Goal: Information Seeking & Learning: Check status

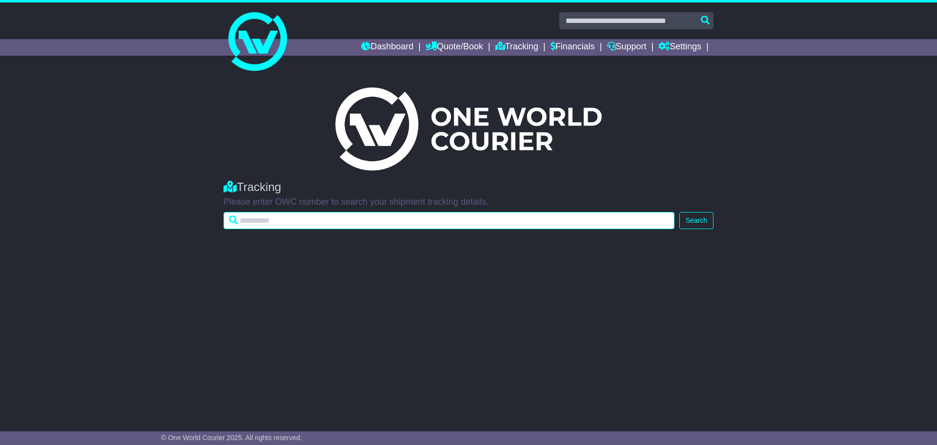
paste input "*********"
type input "*********"
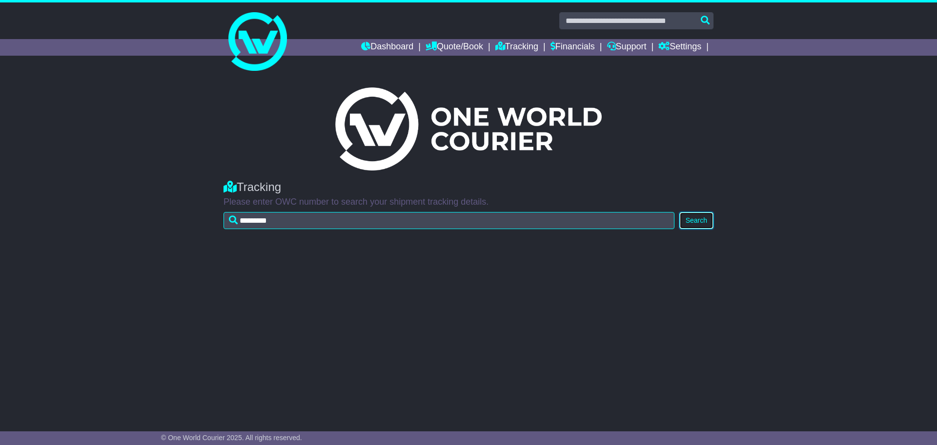
click at [703, 218] on button "Search" at bounding box center [697, 220] width 34 height 17
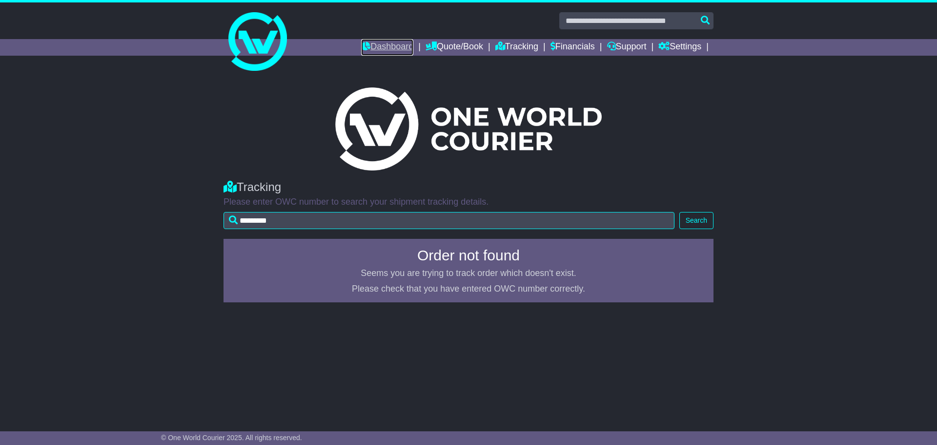
click at [390, 49] on link "Dashboard" at bounding box center [387, 47] width 52 height 17
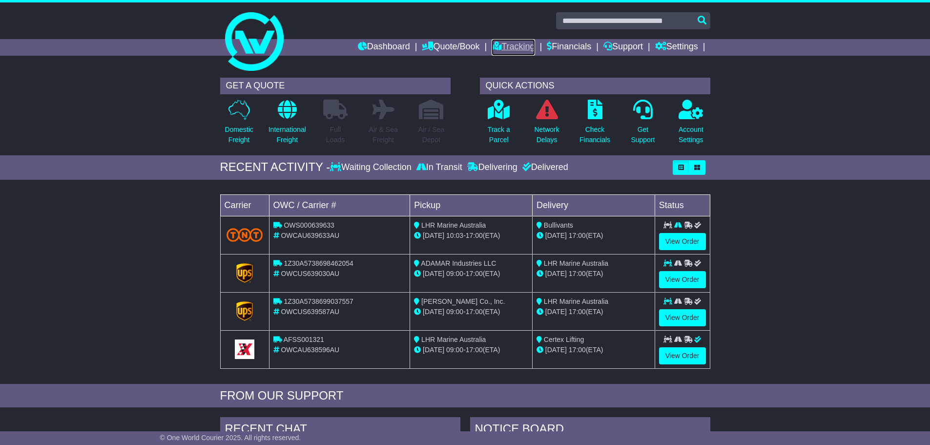
click at [514, 50] on link "Tracking" at bounding box center [513, 47] width 43 height 17
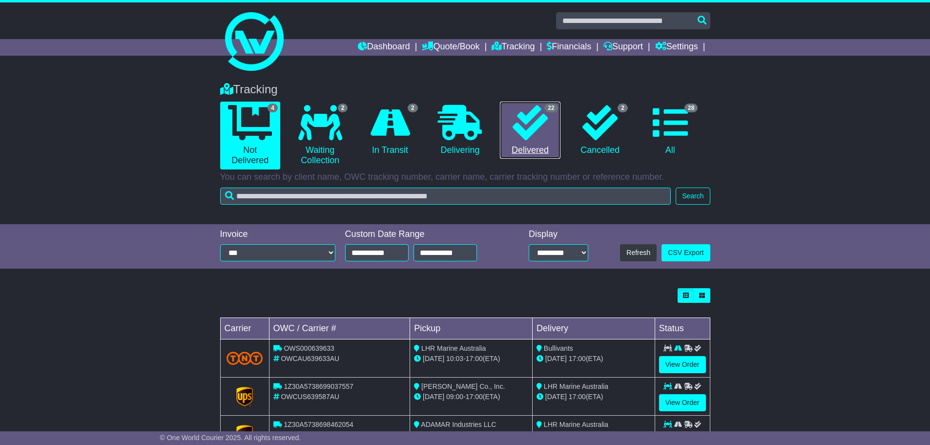
click at [524, 130] on icon at bounding box center [530, 122] width 35 height 35
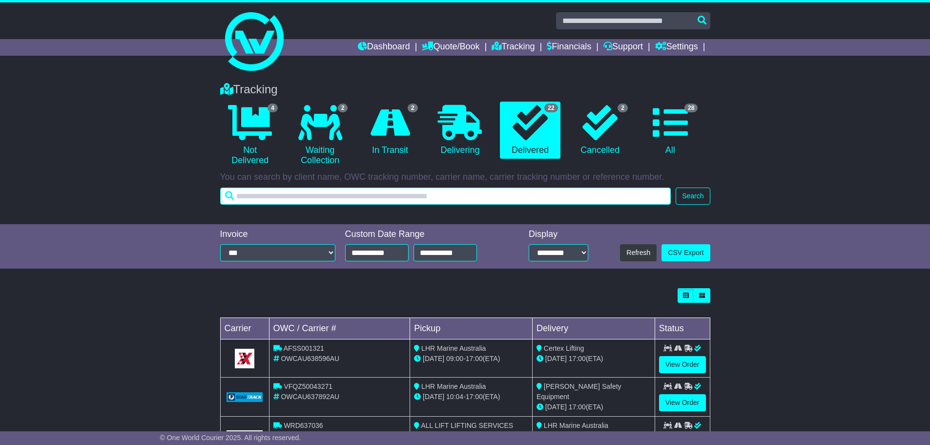
click at [249, 201] on input "text" at bounding box center [445, 195] width 451 height 17
paste input "*********"
type input "*********"
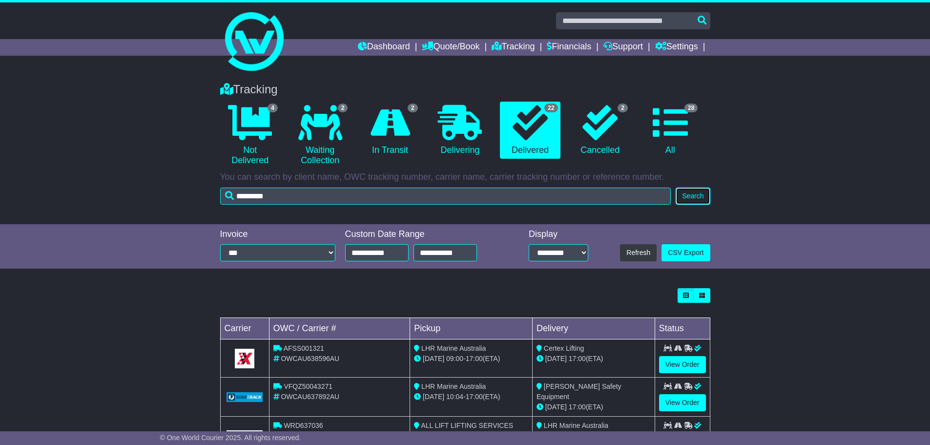
click at [695, 192] on button "Search" at bounding box center [693, 195] width 34 height 17
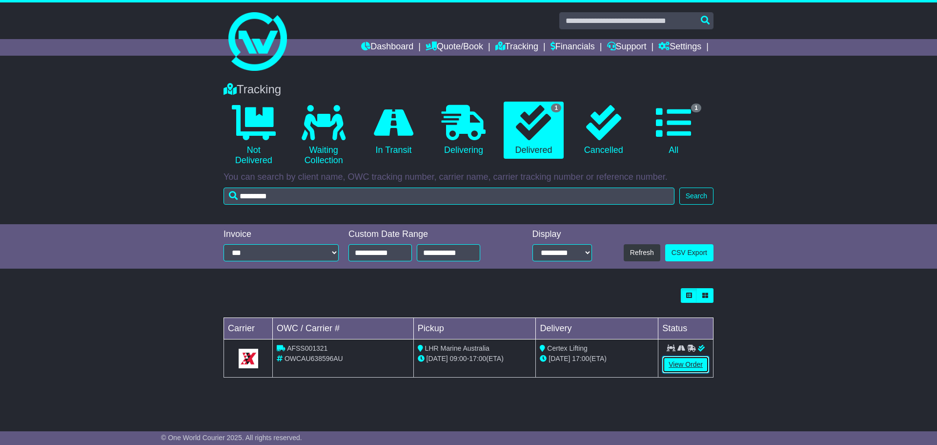
click at [692, 364] on link "View Order" at bounding box center [686, 364] width 47 height 17
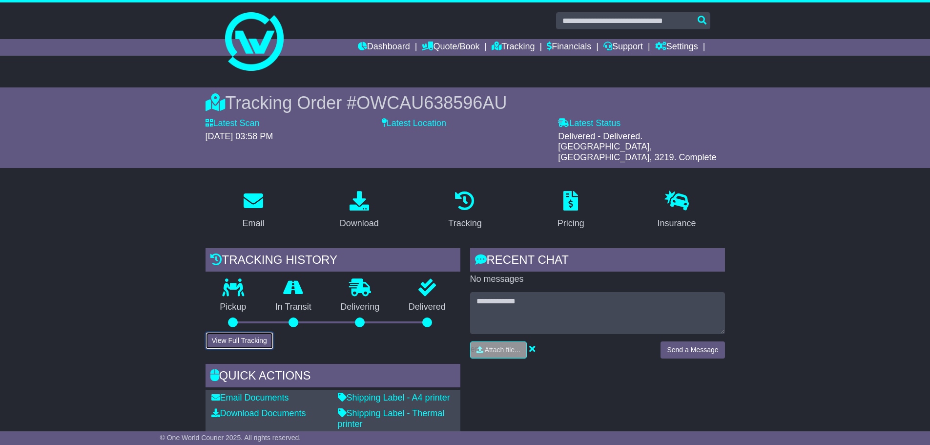
click at [255, 332] on button "View Full Tracking" at bounding box center [240, 340] width 68 height 17
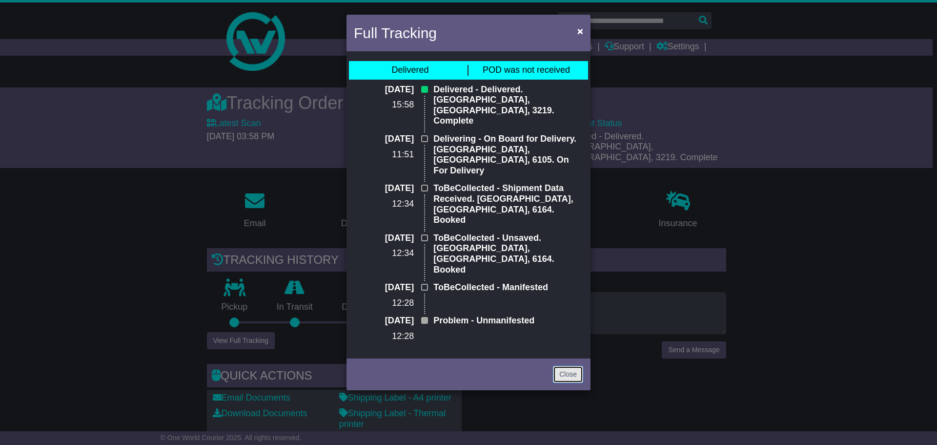
click at [569, 366] on link "Close" at bounding box center [568, 374] width 30 height 17
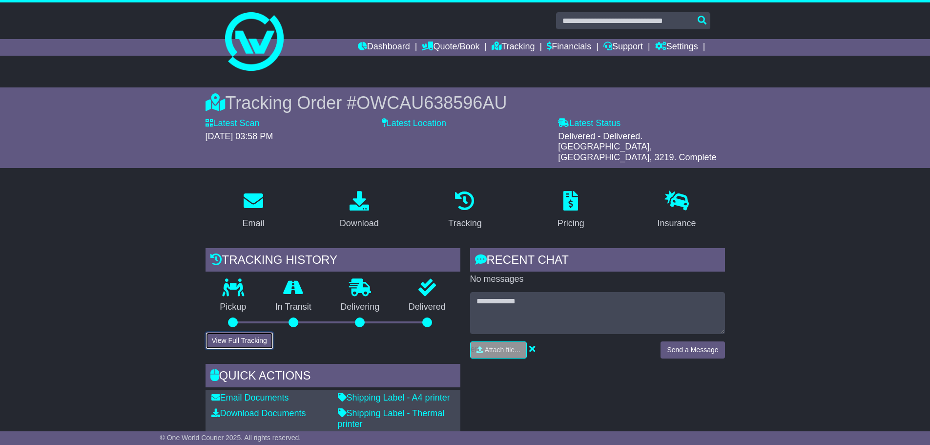
click at [252, 332] on button "View Full Tracking" at bounding box center [240, 340] width 68 height 17
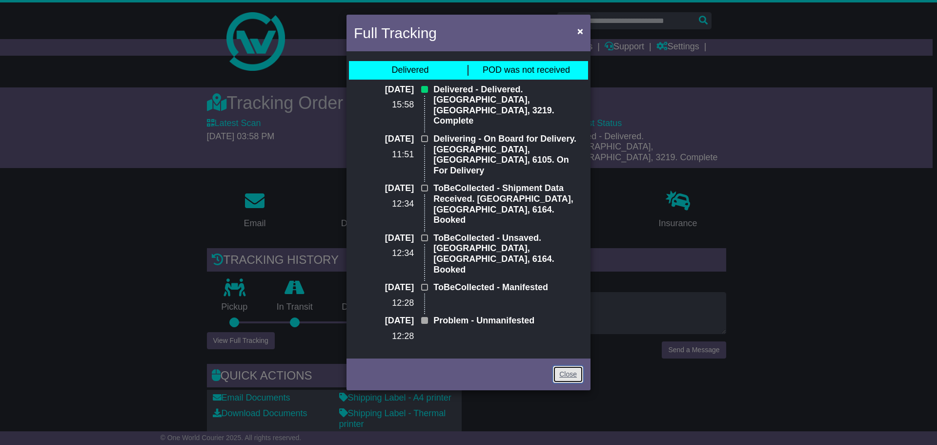
click at [578, 366] on link "Close" at bounding box center [568, 374] width 30 height 17
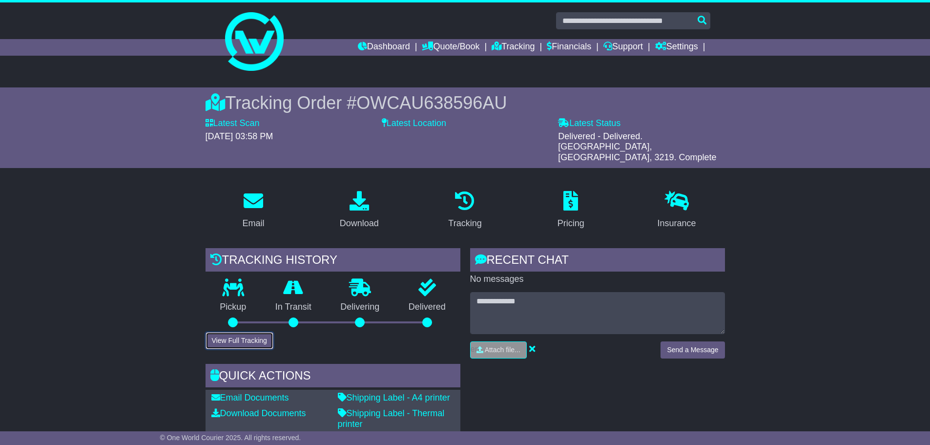
click at [249, 332] on button "View Full Tracking" at bounding box center [240, 340] width 68 height 17
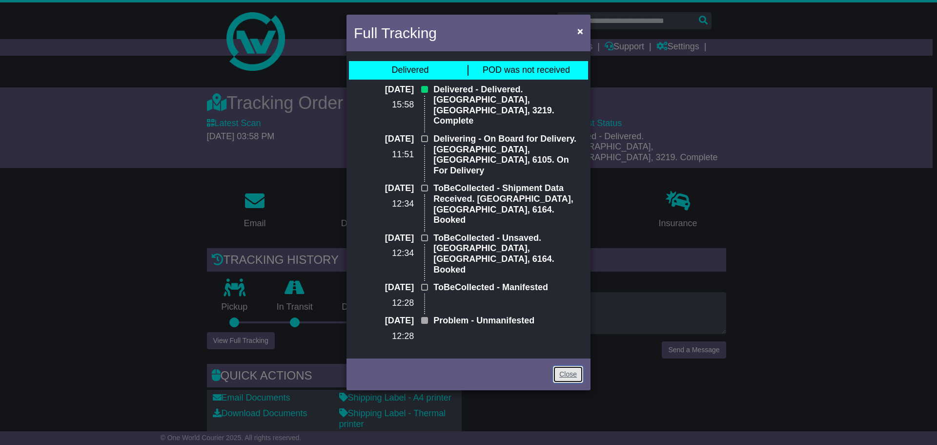
click at [568, 366] on link "Close" at bounding box center [568, 374] width 30 height 17
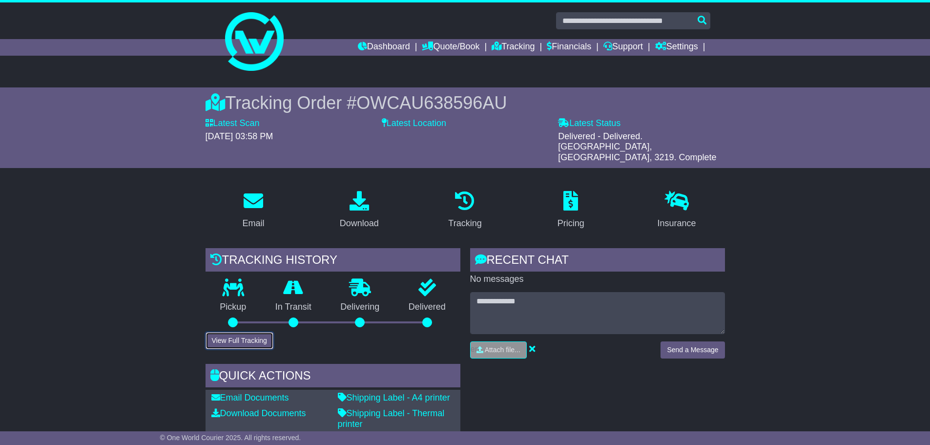
click at [247, 332] on button "View Full Tracking" at bounding box center [240, 340] width 68 height 17
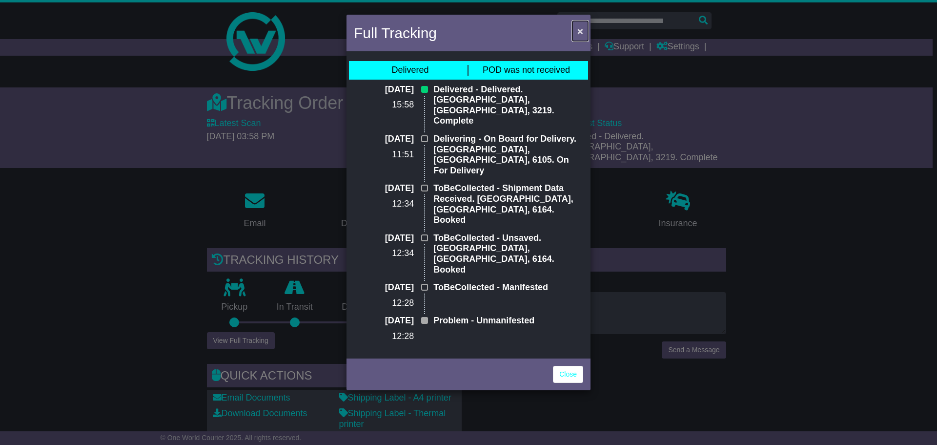
drag, startPoint x: 578, startPoint y: 28, endPoint x: 567, endPoint y: 45, distance: 20.9
click at [578, 28] on span "×" at bounding box center [581, 30] width 6 height 11
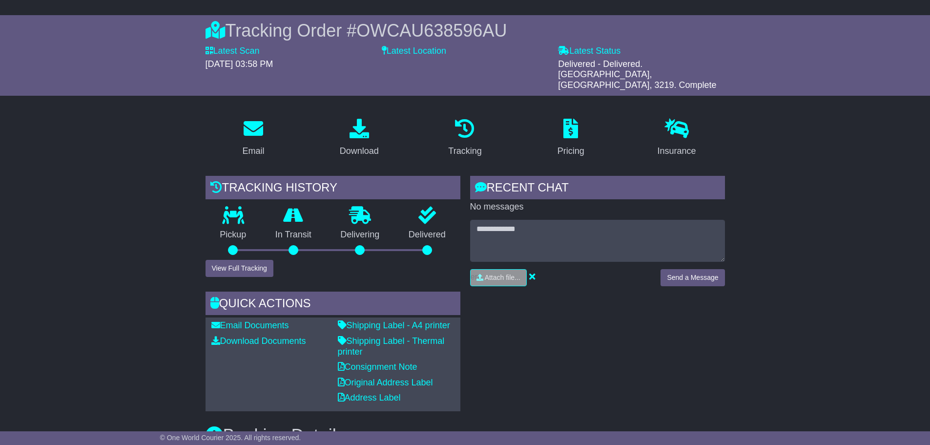
scroll to position [293, 0]
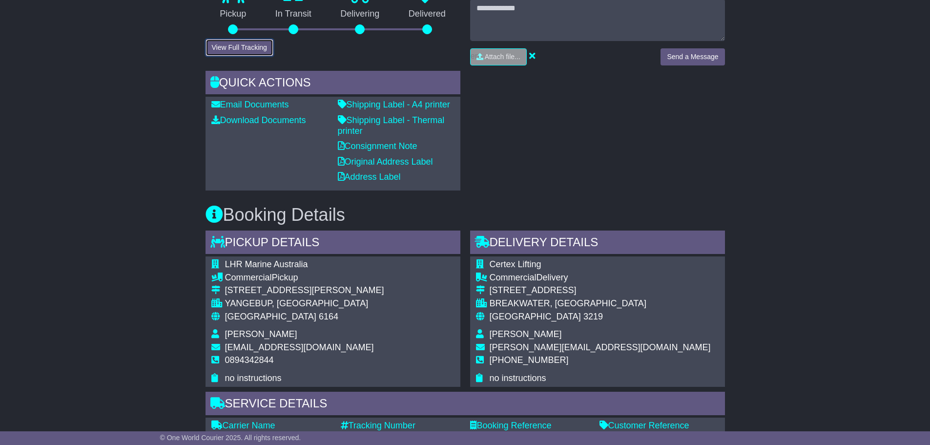
click at [259, 39] on button "View Full Tracking" at bounding box center [240, 47] width 68 height 17
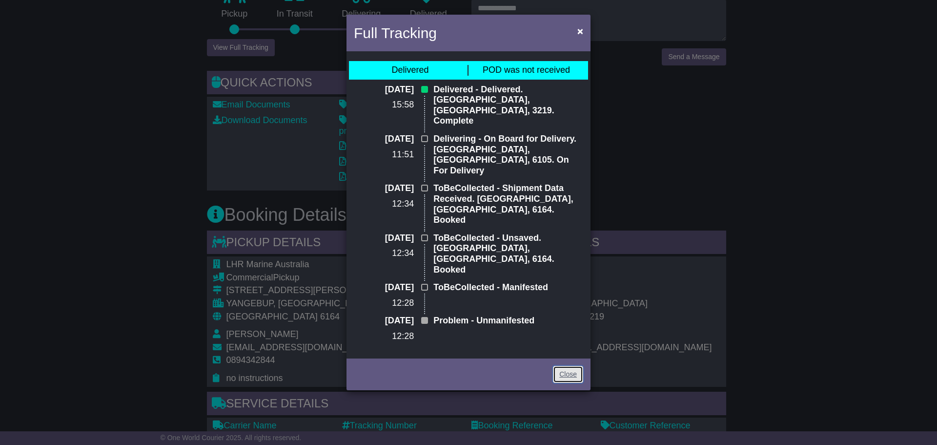
click at [572, 366] on link "Close" at bounding box center [568, 374] width 30 height 17
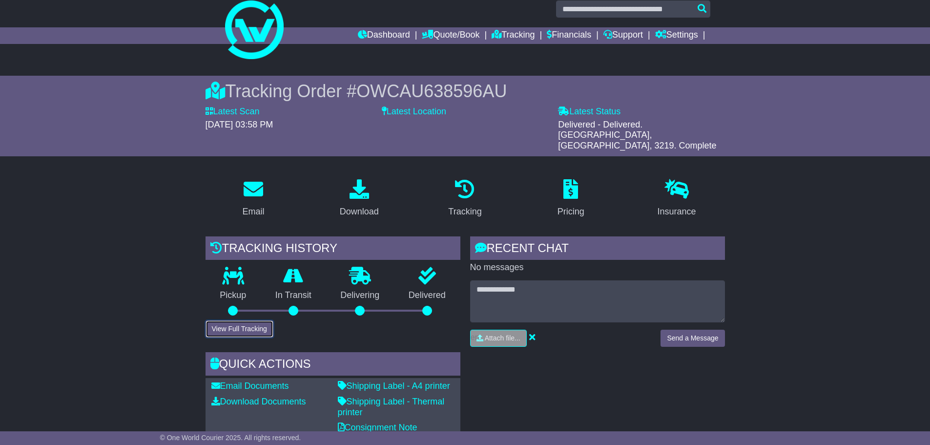
scroll to position [0, 0]
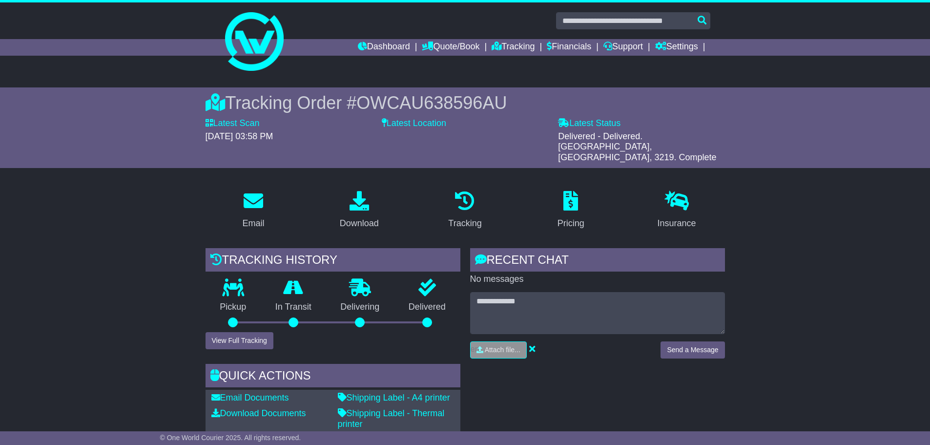
click at [512, 104] on div "Tracking Order # OWCAU638596AU" at bounding box center [465, 102] width 519 height 21
click at [512, 103] on div "Tracking Order # OWCAU638596AU" at bounding box center [465, 102] width 519 height 21
drag, startPoint x: 510, startPoint y: 102, endPoint x: 364, endPoint y: 107, distance: 146.1
click at [364, 107] on span "OWCAU638596AU" at bounding box center [431, 103] width 150 height 20
copy span "OWCAU638596AU"
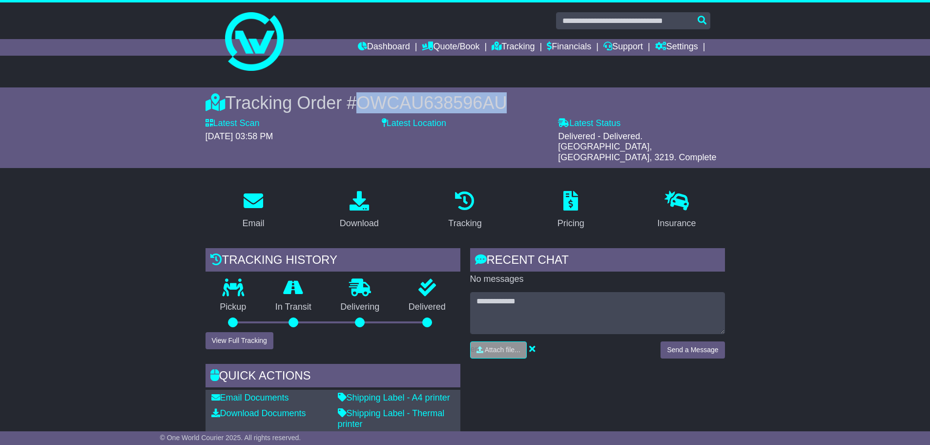
drag, startPoint x: 783, startPoint y: 105, endPoint x: 813, endPoint y: 59, distance: 55.5
click at [784, 104] on div "Tracking Order # OWCAU638596AU Latest Scan 27 August 2025 - 03:58 PM Latest Sta…" at bounding box center [465, 127] width 930 height 81
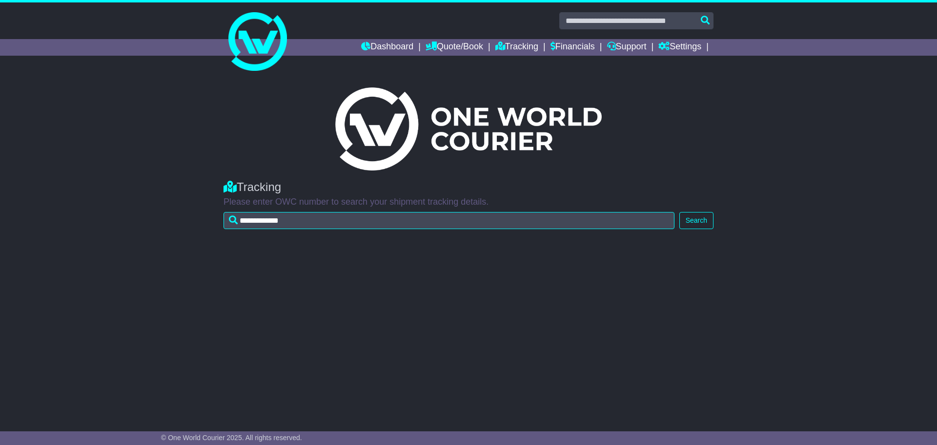
type input "**********"
click at [697, 216] on button "Search" at bounding box center [697, 220] width 34 height 17
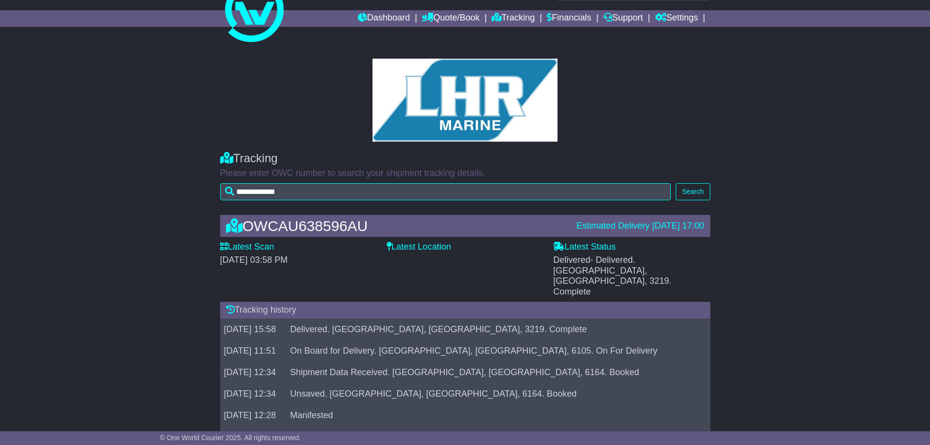
scroll to position [45, 0]
